Goal: Task Accomplishment & Management: Use online tool/utility

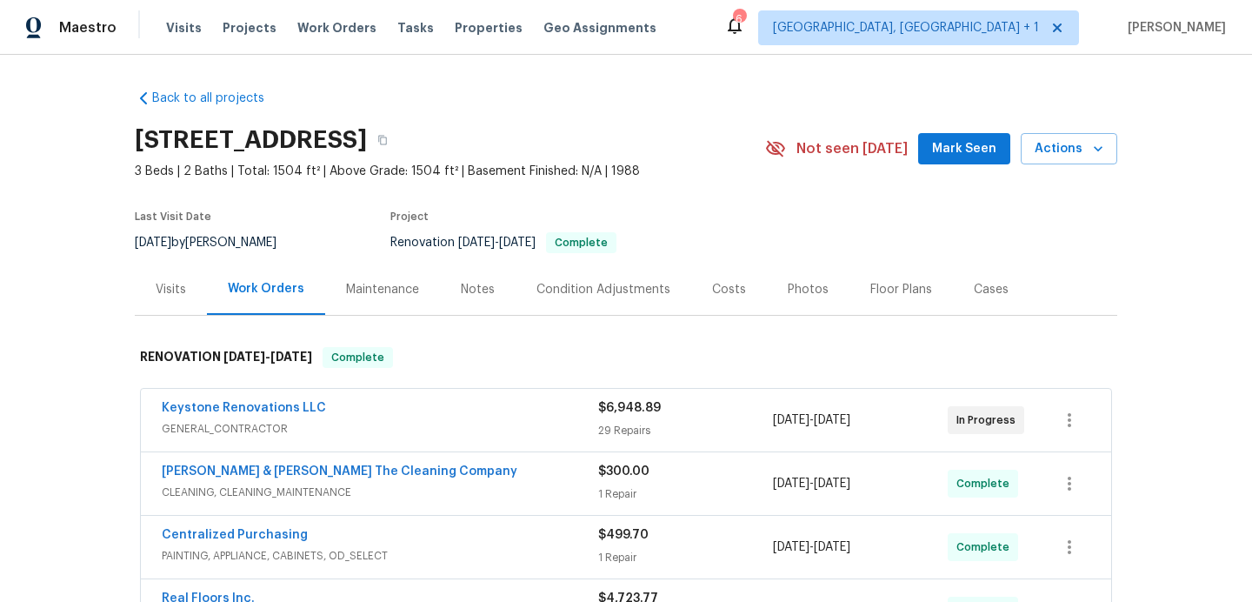
click at [792, 285] on div "Photos" at bounding box center [808, 289] width 41 height 17
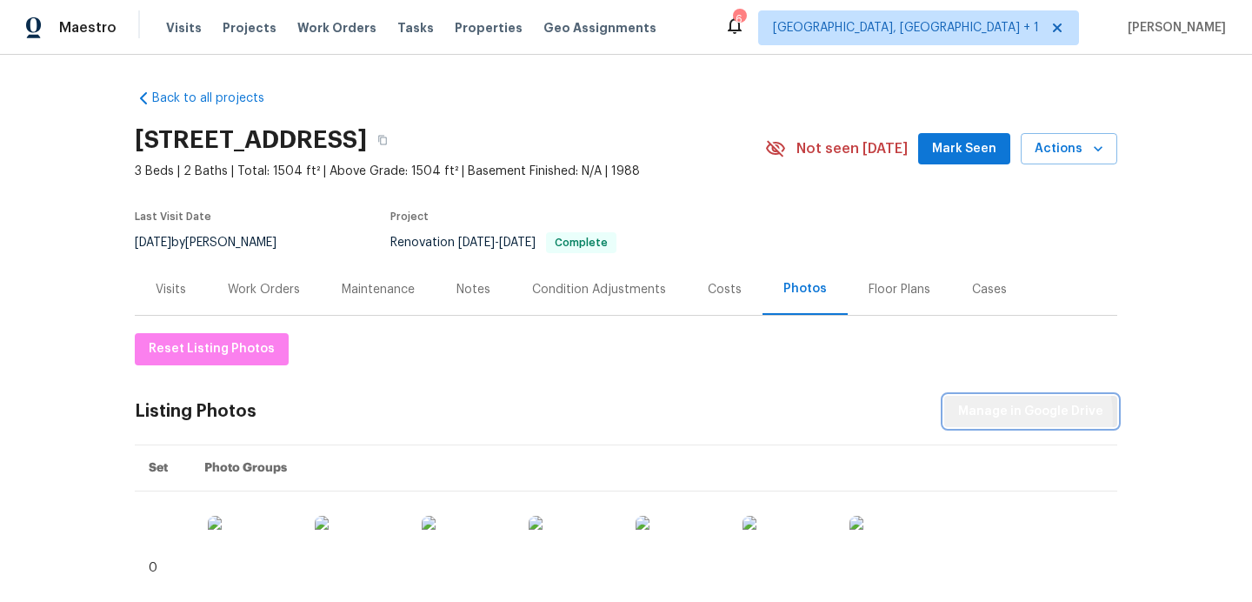
click at [996, 416] on span "Manage in Google Drive" at bounding box center [1030, 412] width 145 height 22
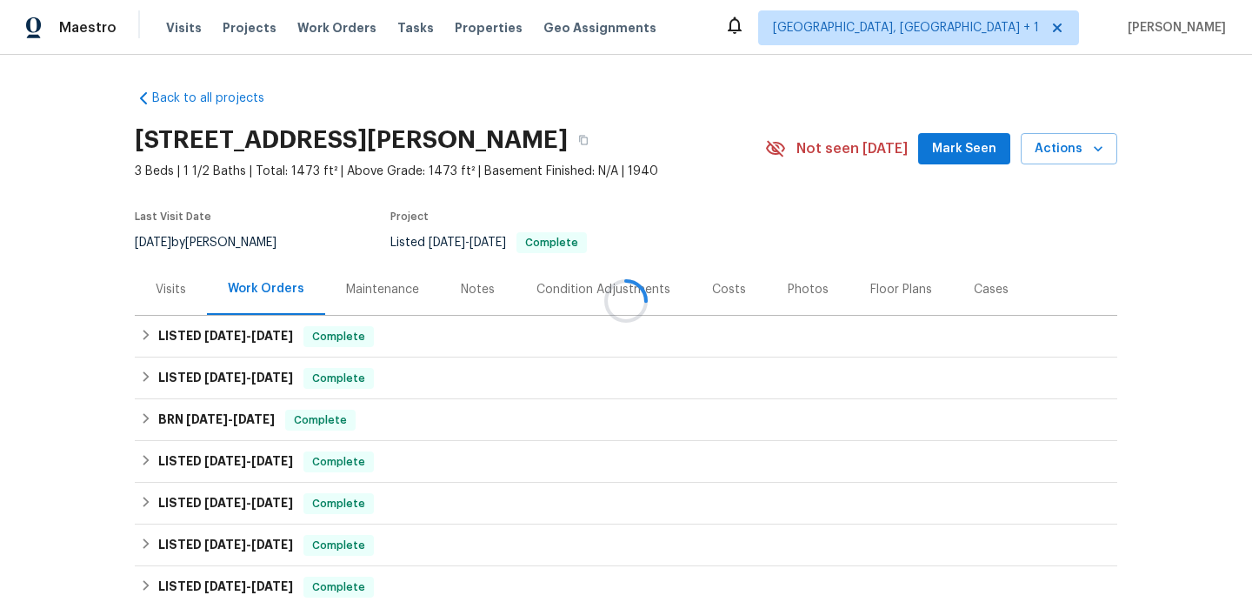
click at [174, 286] on div at bounding box center [626, 301] width 1252 height 602
click at [183, 298] on div "Visits" at bounding box center [171, 288] width 72 height 51
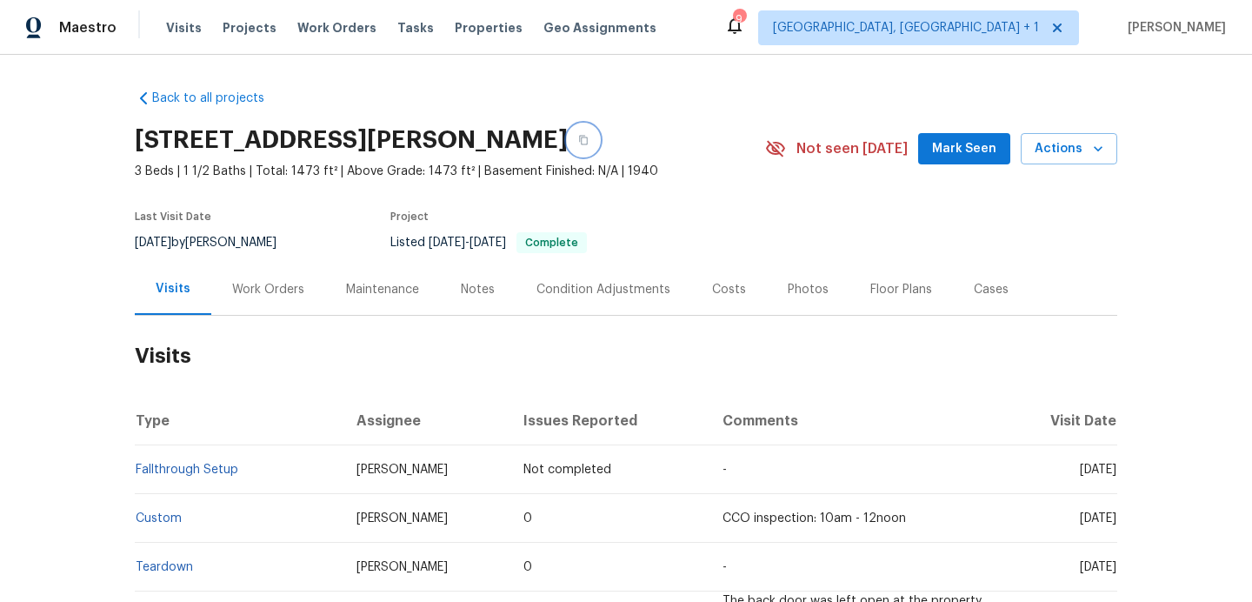
click at [571, 145] on button "button" at bounding box center [583, 139] width 31 height 31
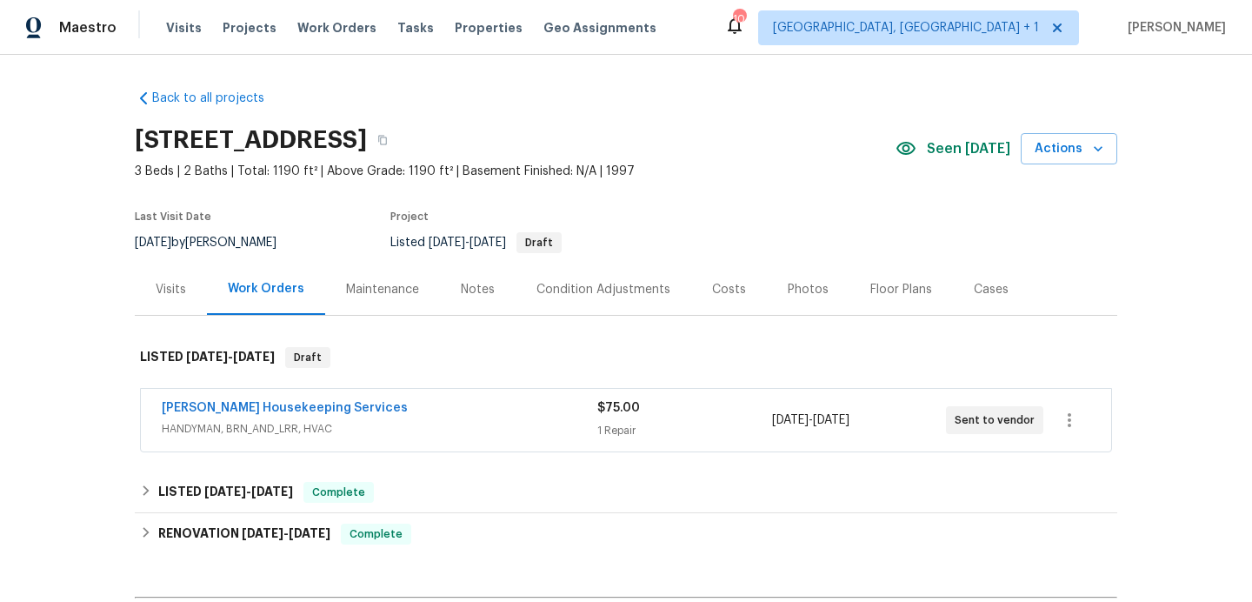
click at [788, 293] on div "Photos" at bounding box center [808, 289] width 41 height 17
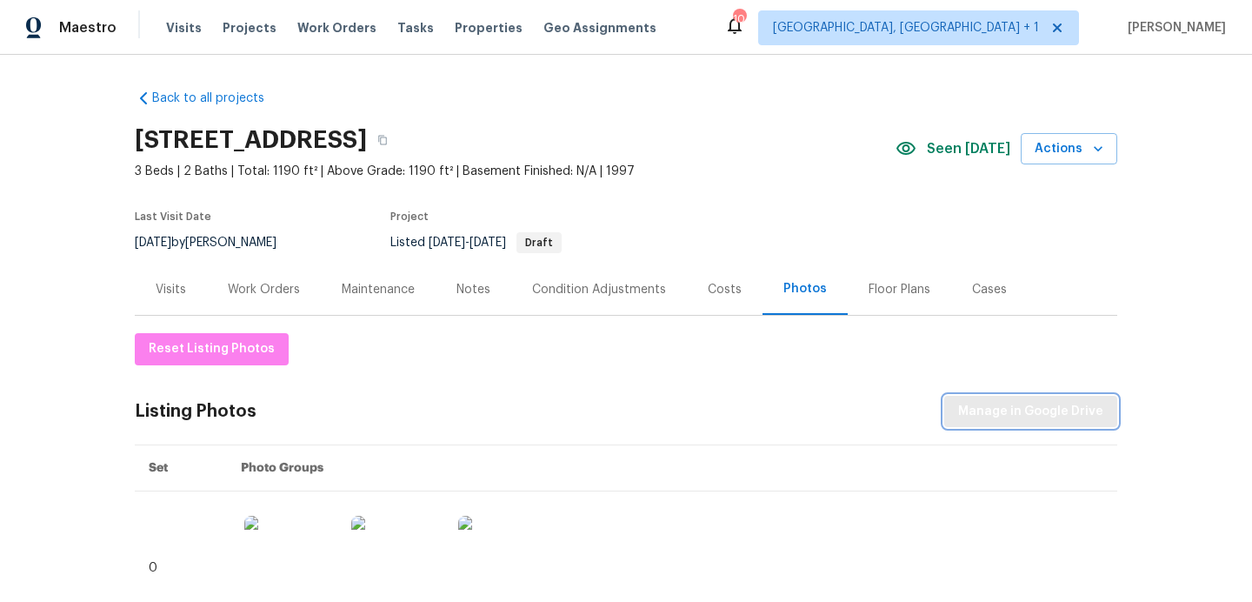
click at [1008, 418] on span "Manage in Google Drive" at bounding box center [1030, 412] width 145 height 22
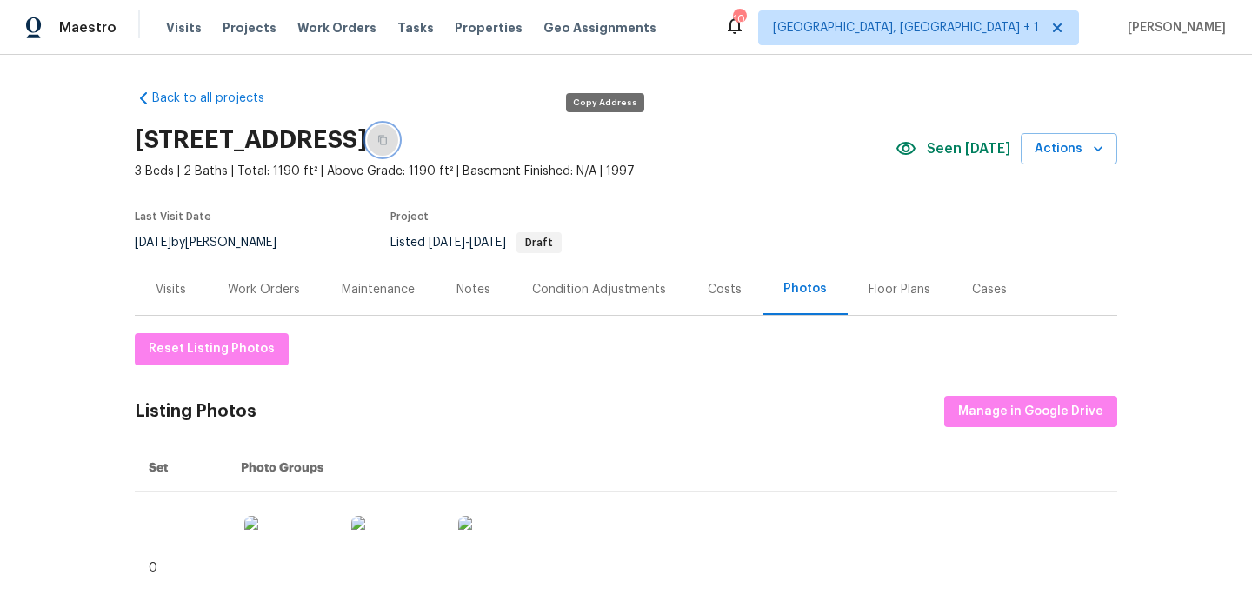
click at [398, 141] on button "button" at bounding box center [382, 139] width 31 height 31
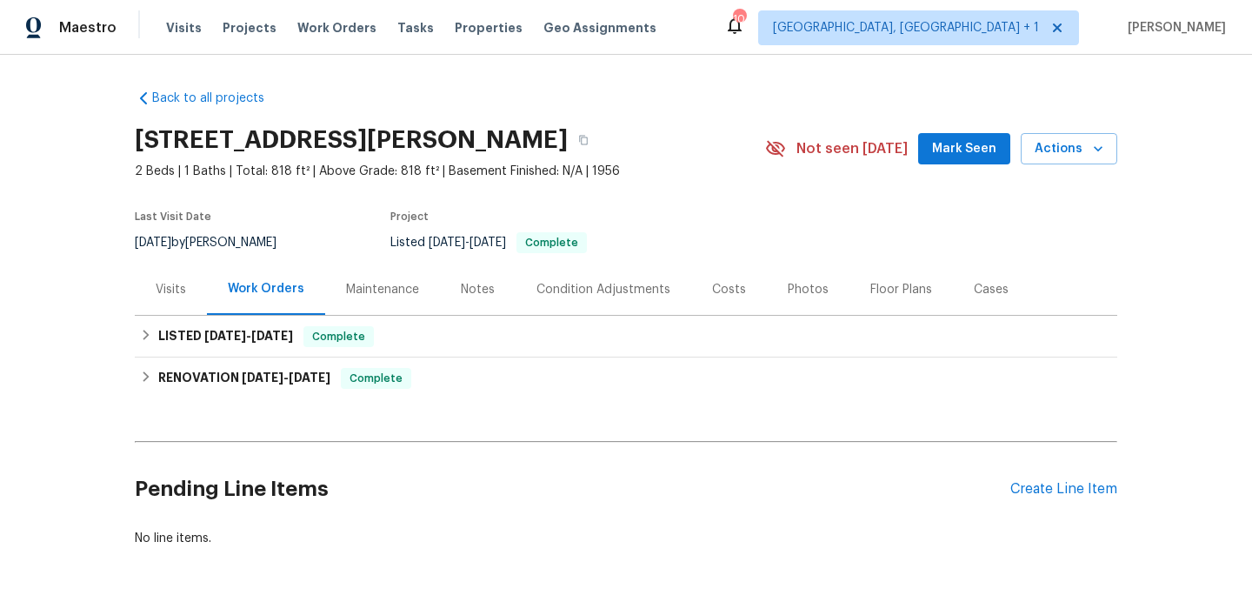
click at [788, 281] on div "Photos" at bounding box center [808, 289] width 41 height 17
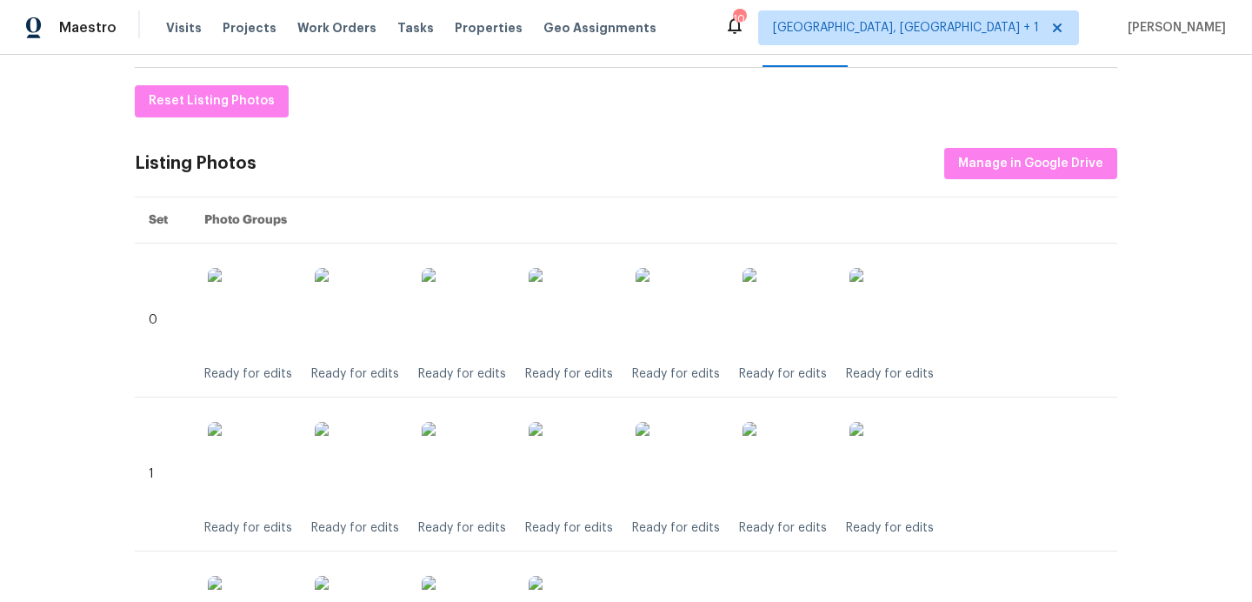
scroll to position [112, 0]
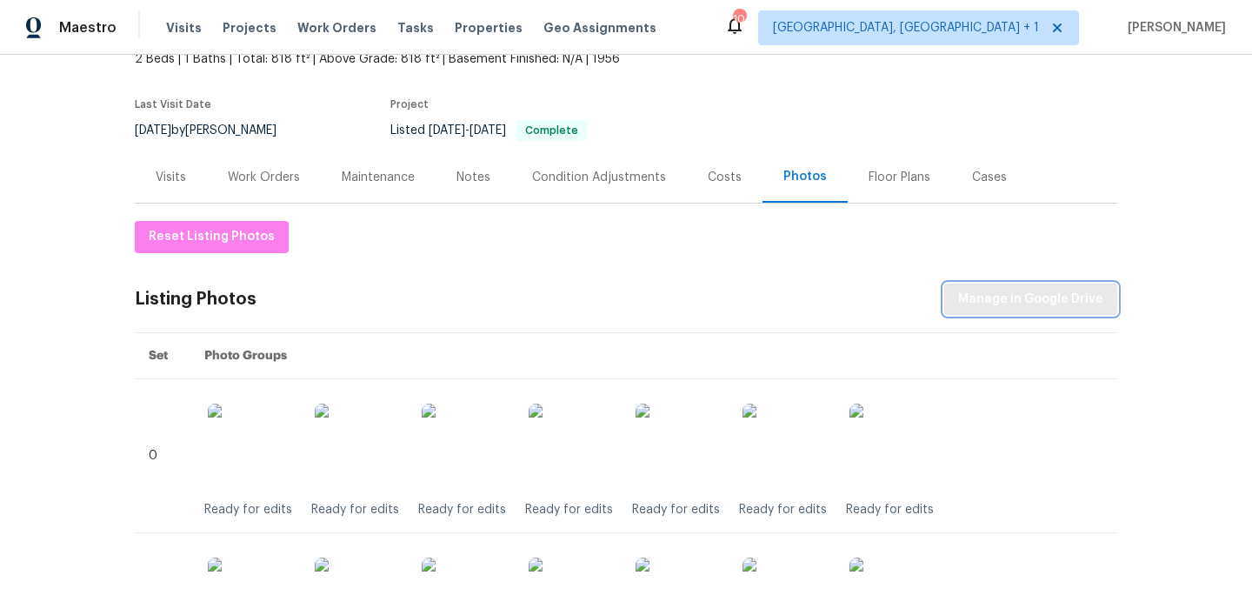
click at [984, 294] on span "Manage in Google Drive" at bounding box center [1030, 300] width 145 height 22
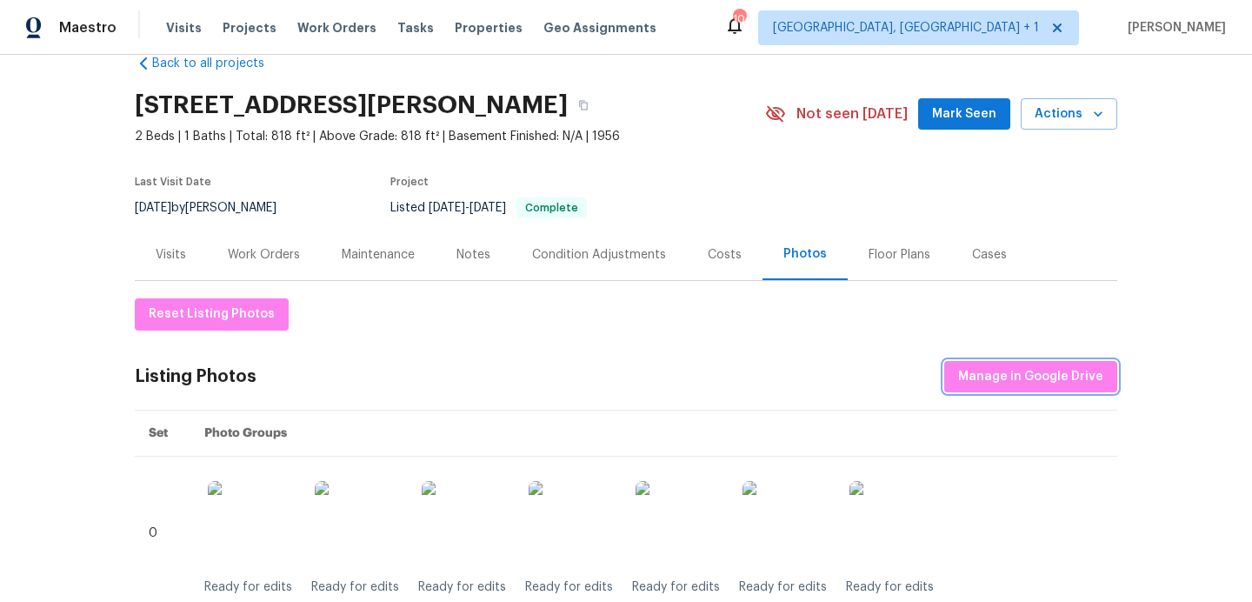
scroll to position [0, 0]
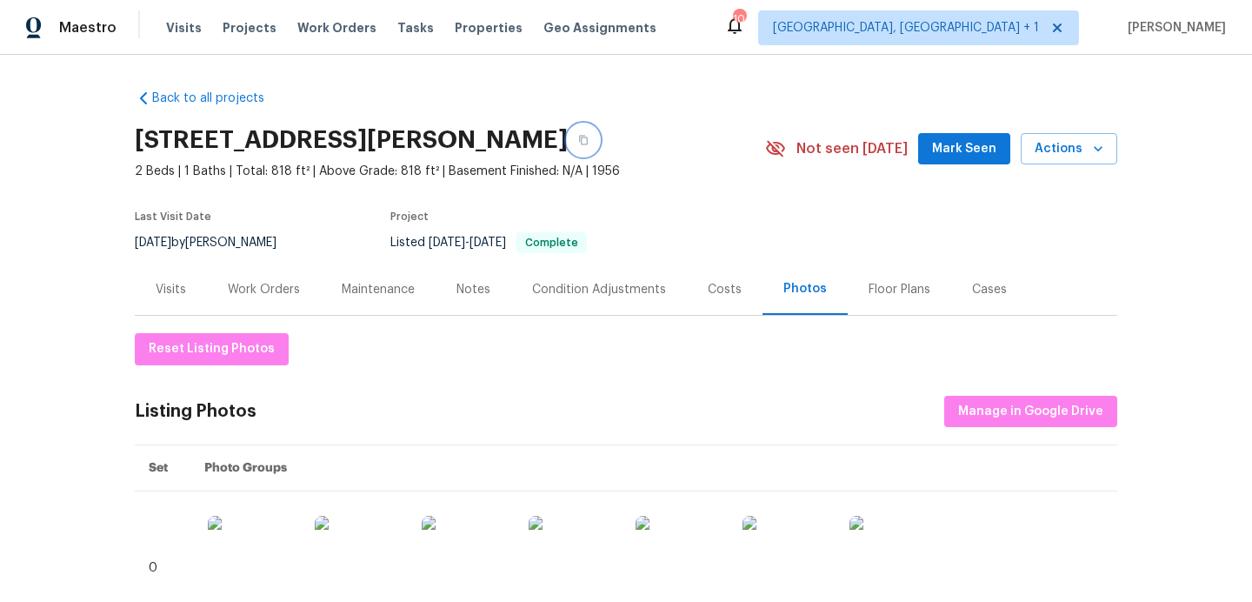
click at [599, 137] on button "button" at bounding box center [583, 139] width 31 height 31
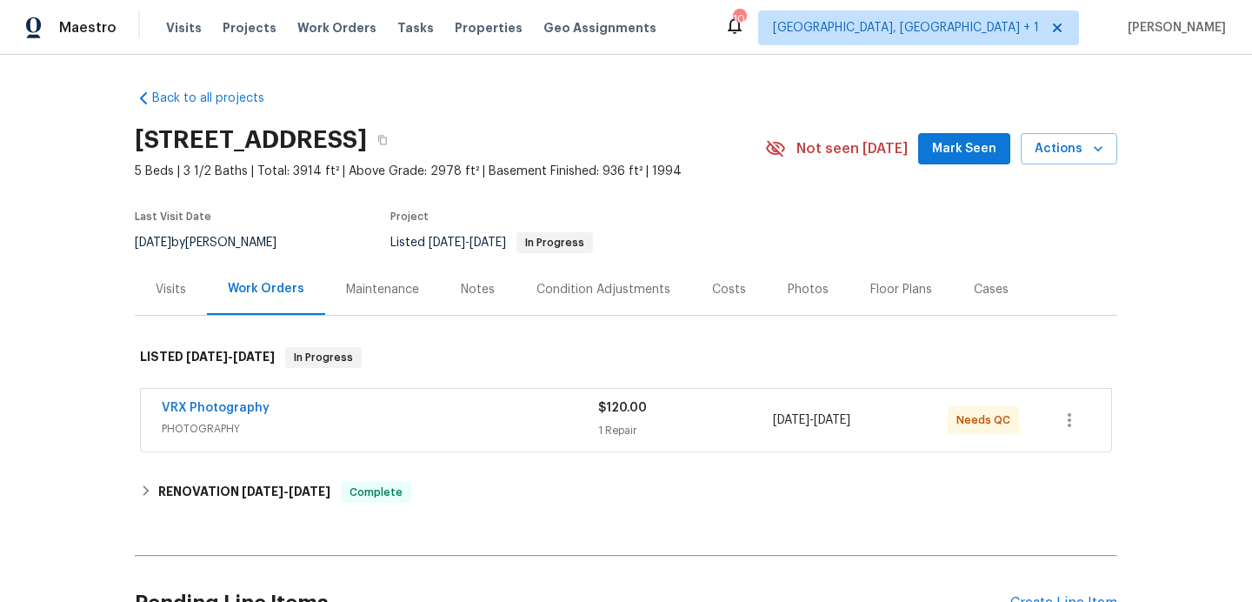
click at [812, 277] on div "Photos" at bounding box center [808, 288] width 83 height 51
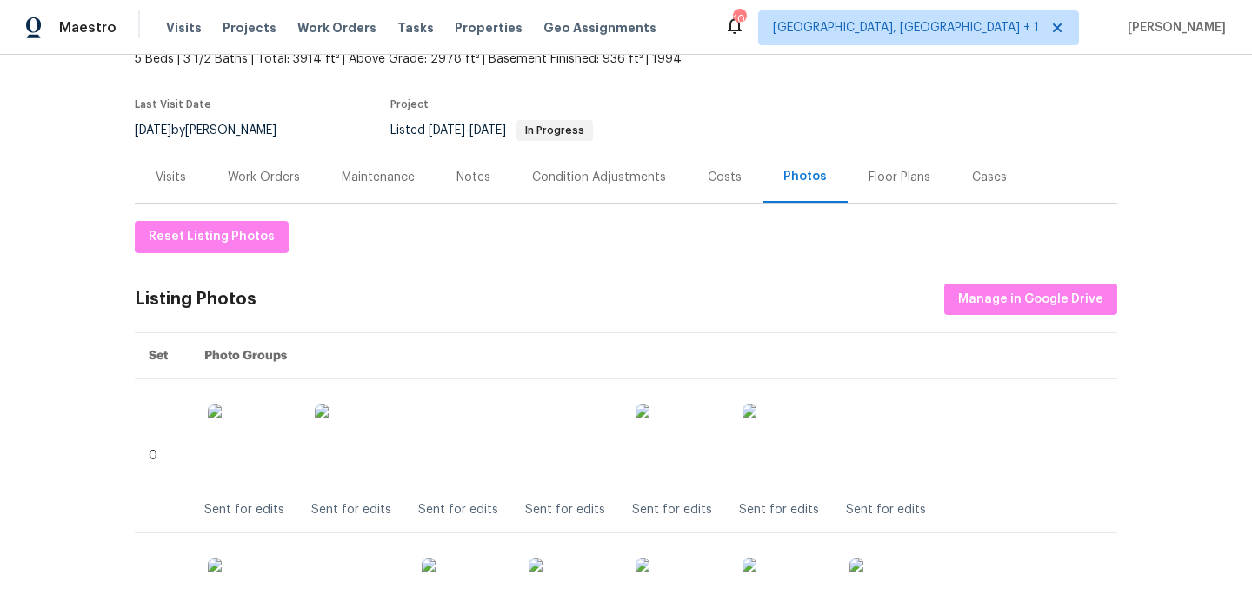
scroll to position [130, 0]
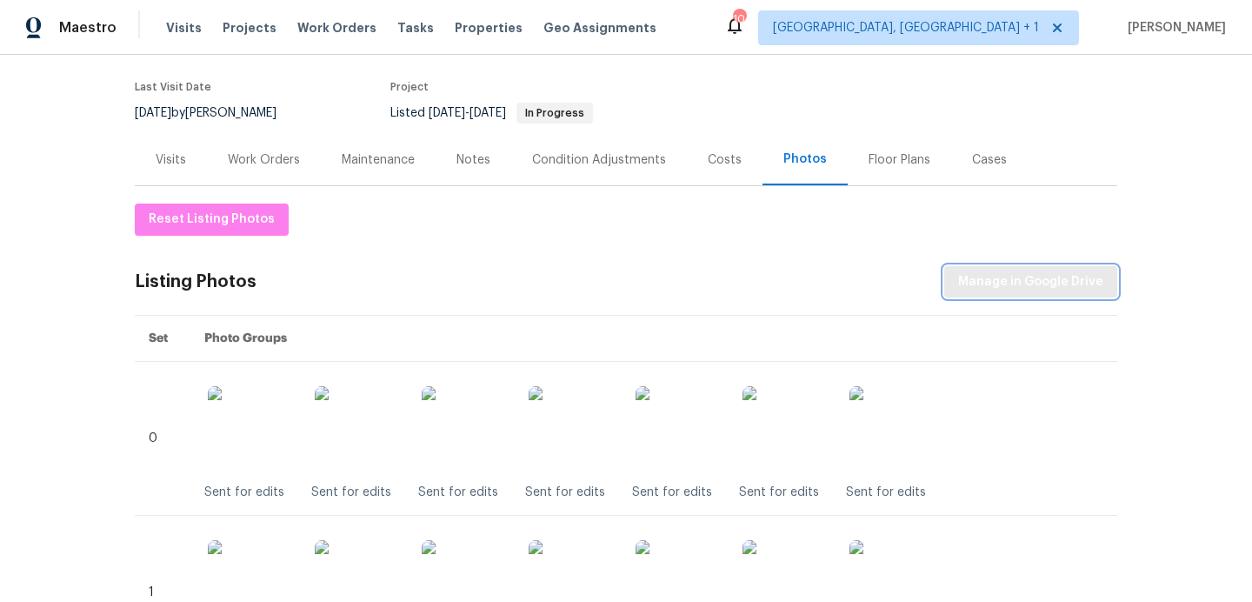
click at [1020, 282] on span "Manage in Google Drive" at bounding box center [1030, 282] width 145 height 22
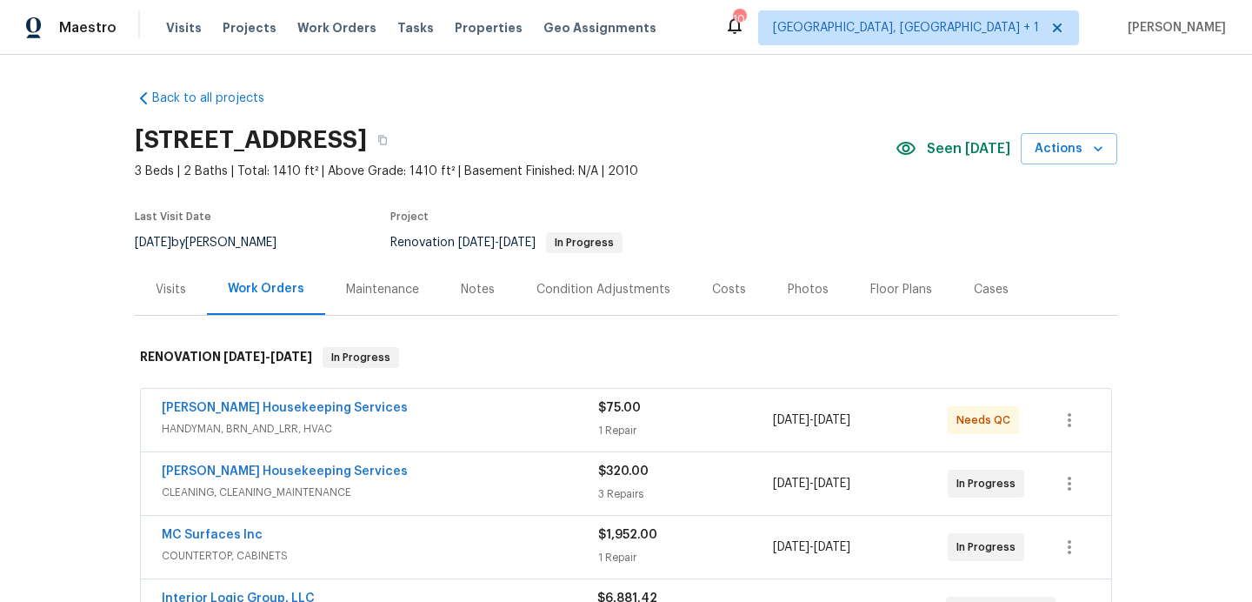
click at [808, 294] on div "Photos" at bounding box center [808, 289] width 41 height 17
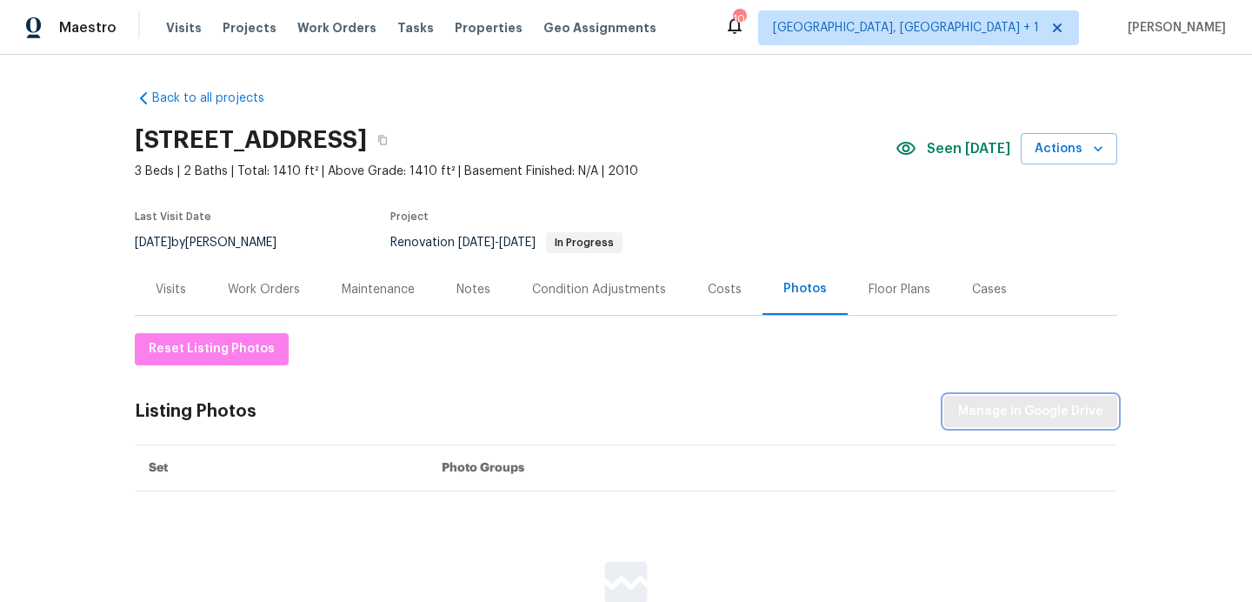
click at [1009, 408] on span "Manage in Google Drive" at bounding box center [1030, 412] width 145 height 22
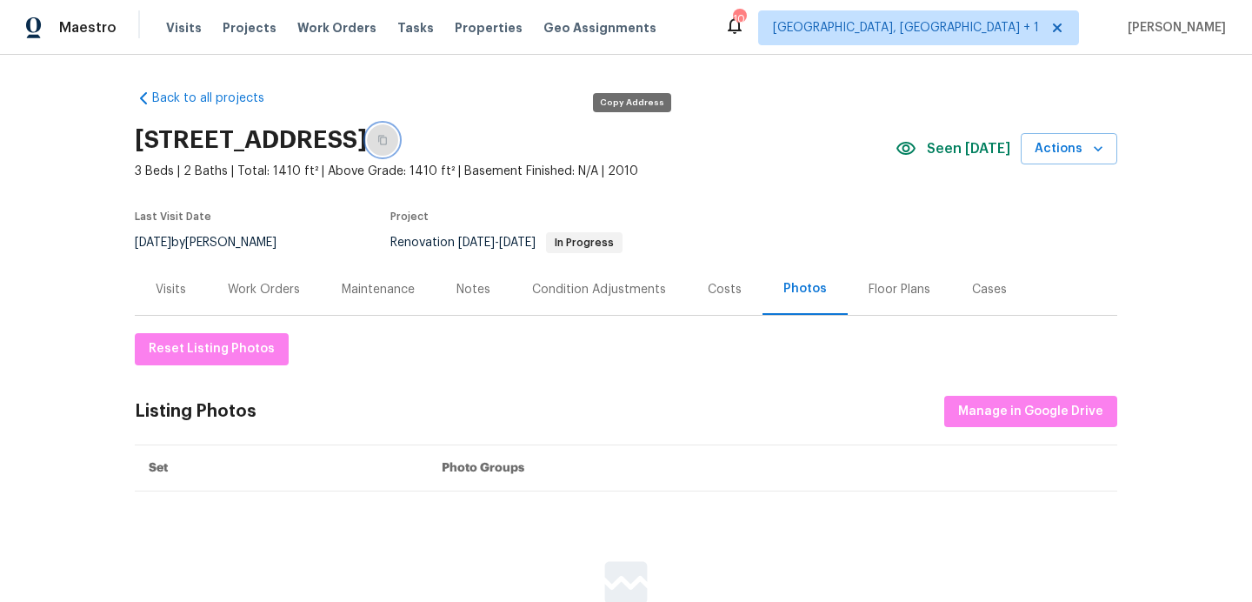
click at [398, 142] on button "button" at bounding box center [382, 139] width 31 height 31
